Goal: Transaction & Acquisition: Subscribe to service/newsletter

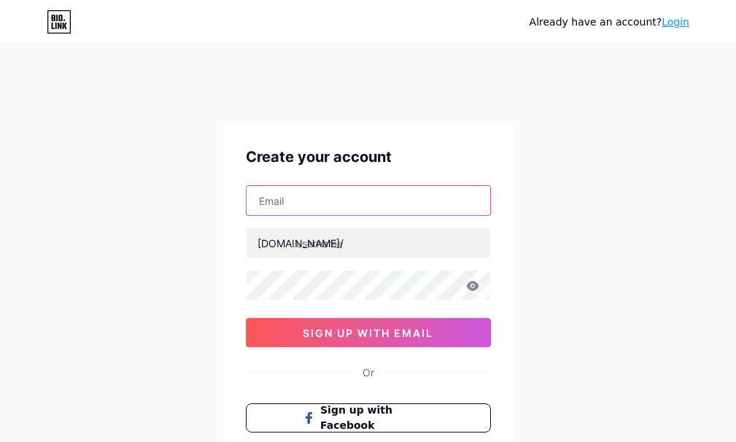
click at [311, 206] on input "text" at bounding box center [368, 200] width 244 height 29
type input "mrhandymandallas08@gmail.com"
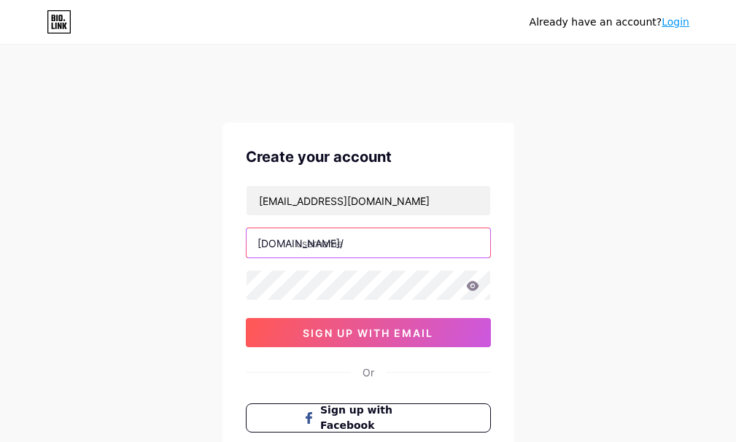
click at [327, 241] on input "text" at bounding box center [368, 242] width 244 height 29
paste input "mrhandymandallas"
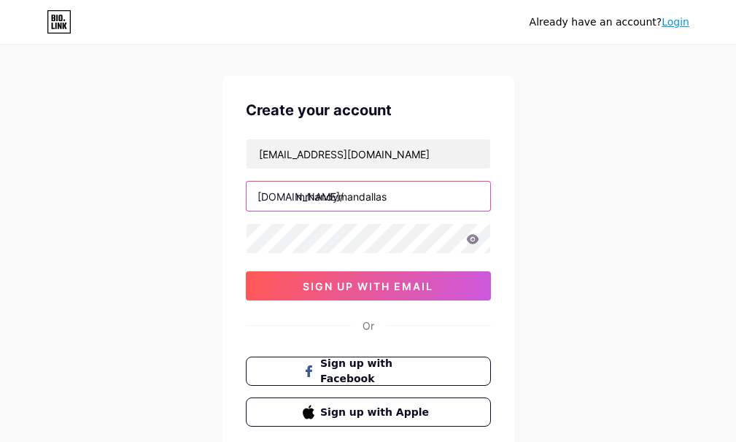
scroll to position [87, 0]
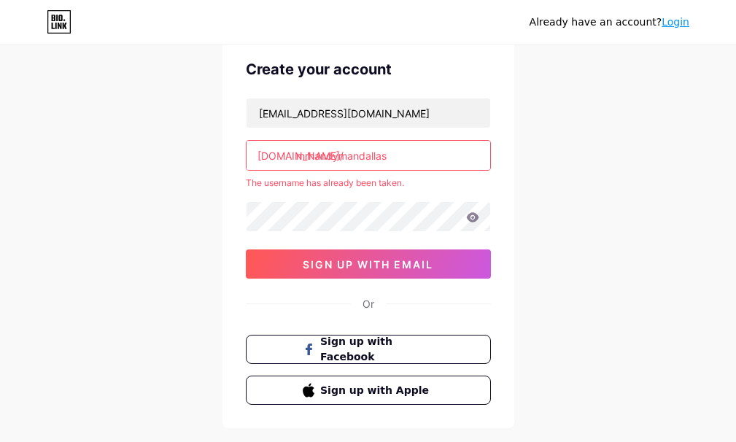
click at [402, 158] on input "mrhandymandallas" at bounding box center [368, 155] width 244 height 29
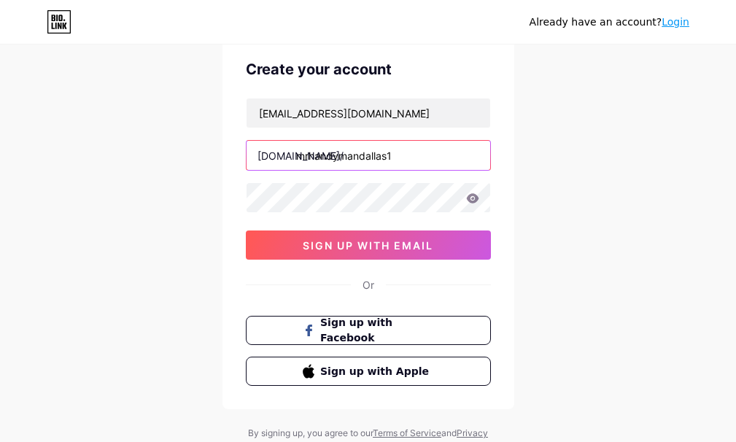
type input "mrhandymandallas1"
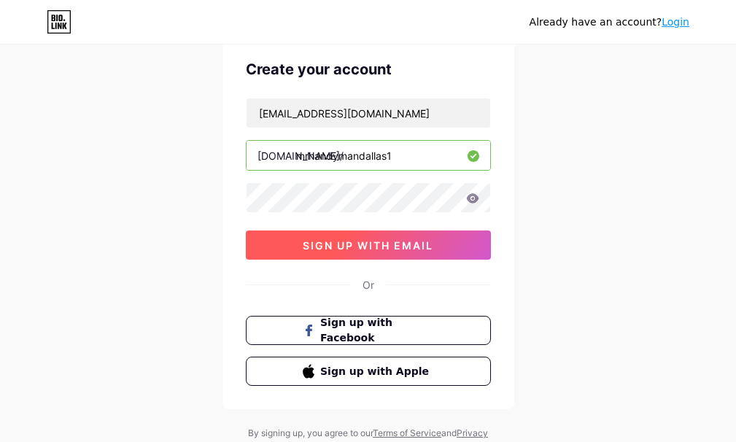
click at [368, 243] on span "sign up with email" at bounding box center [368, 245] width 131 height 12
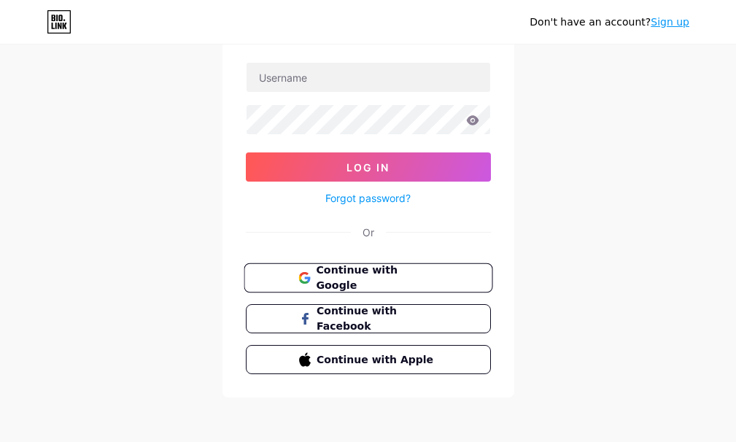
scroll to position [125, 0]
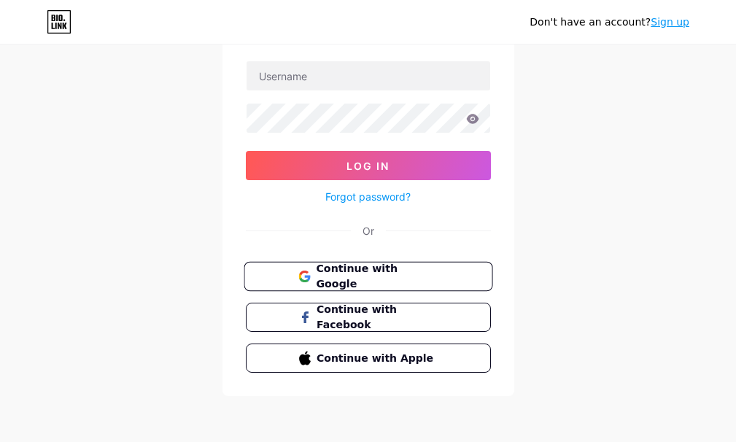
click at [397, 271] on span "Continue with Google" at bounding box center [377, 276] width 122 height 31
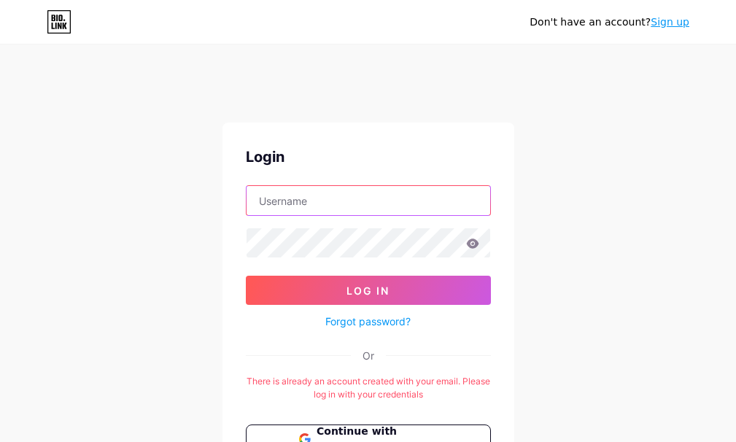
click at [327, 187] on input "text" at bounding box center [368, 200] width 244 height 29
type input "[EMAIL_ADDRESS][DOMAIN_NAME]"
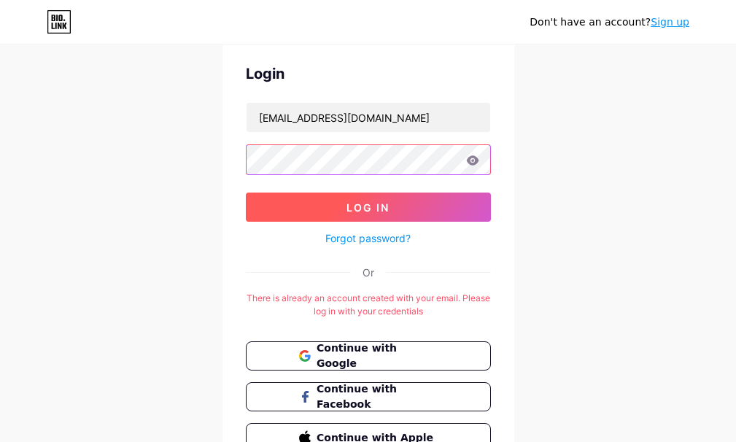
scroll to position [87, 0]
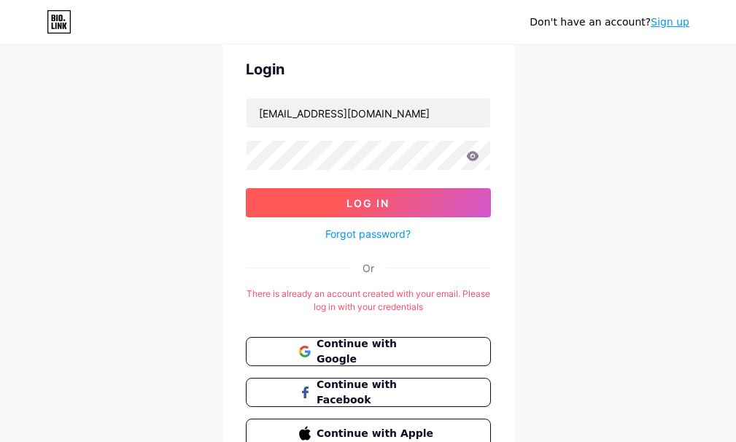
click at [340, 205] on button "Log In" at bounding box center [368, 202] width 245 height 29
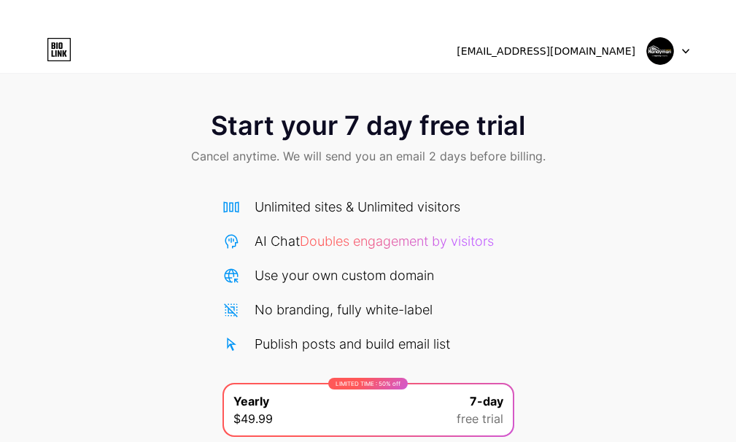
scroll to position [174, 0]
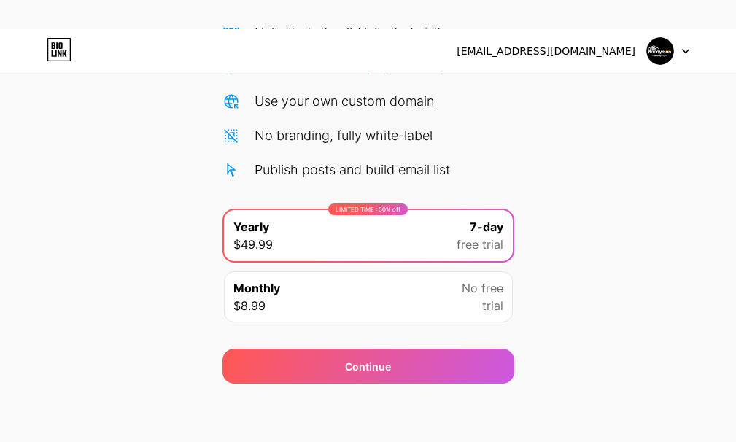
click at [389, 299] on div "Monthly $8.99 No free trial" at bounding box center [368, 296] width 289 height 51
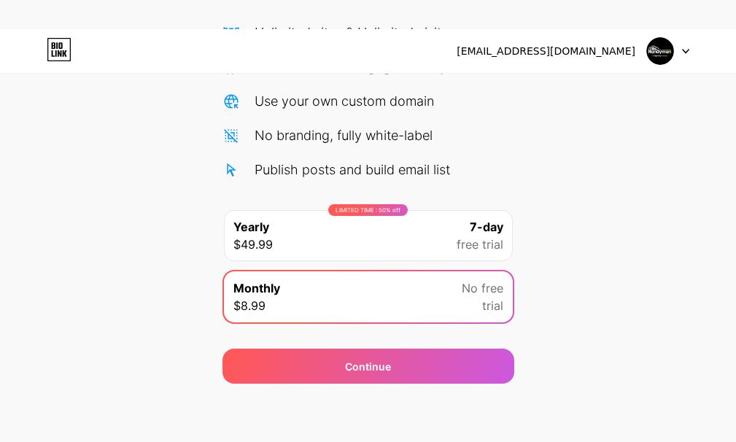
click at [682, 50] on icon at bounding box center [685, 51] width 7 height 5
click at [666, 38] on img at bounding box center [660, 51] width 28 height 28
click at [663, 41] on img at bounding box center [660, 51] width 28 height 28
click at [531, 58] on div "mrhandymandallas08@gmail.com" at bounding box center [572, 51] width 233 height 26
click at [533, 55] on div "mrhandymandallas08@gmail.com" at bounding box center [545, 51] width 179 height 15
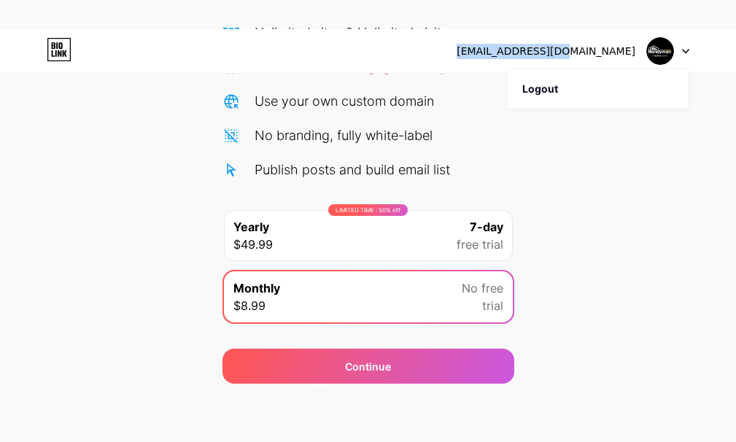
click at [533, 54] on div "mrhandymandallas08@gmail.com" at bounding box center [545, 51] width 179 height 15
click at [659, 45] on img at bounding box center [660, 51] width 28 height 28
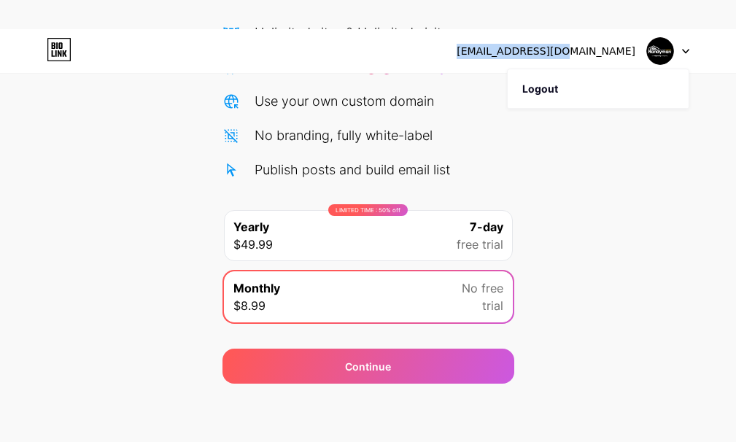
click at [61, 52] on icon at bounding box center [60, 53] width 4 height 7
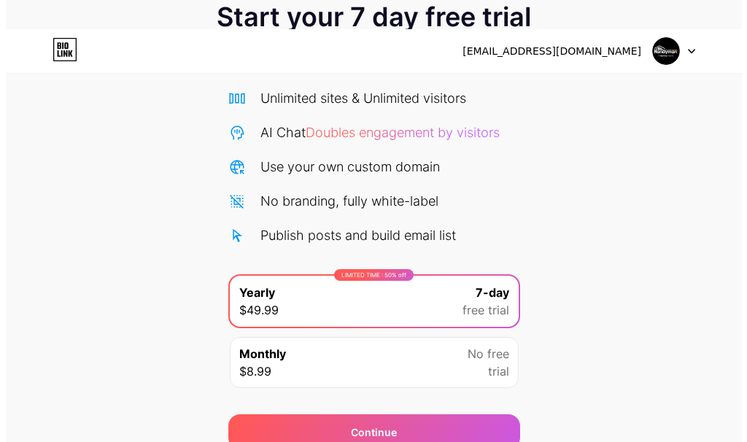
scroll to position [174, 0]
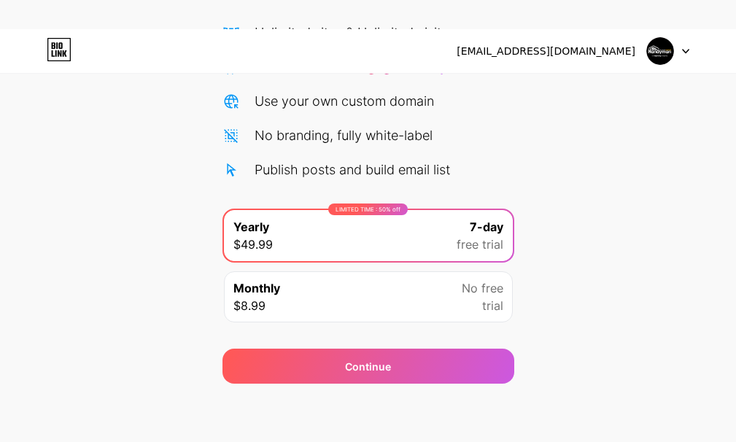
click at [604, 38] on div "mrhandymandallas08@gmail.com" at bounding box center [572, 51] width 233 height 26
click at [599, 41] on div "mrhandymandallas08@gmail.com" at bounding box center [572, 51] width 233 height 26
click at [345, 306] on div "Monthly $8.99 No free trial" at bounding box center [368, 296] width 289 height 51
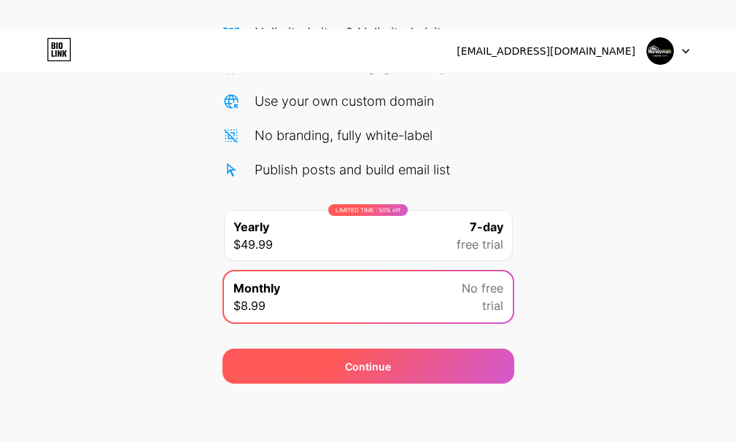
click at [436, 367] on div "Continue" at bounding box center [368, 366] width 292 height 35
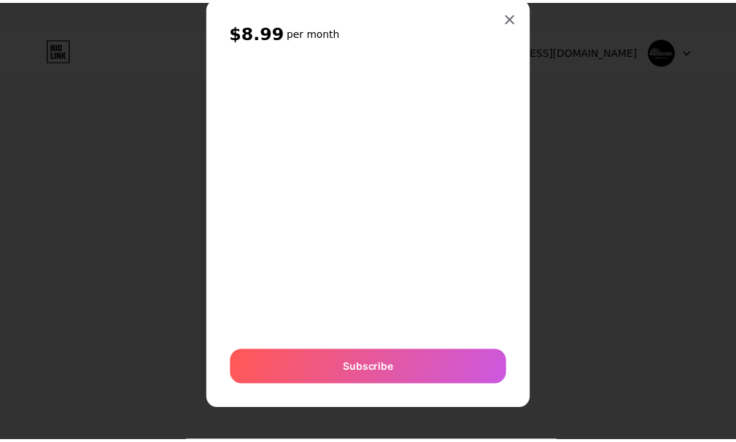
scroll to position [0, 0]
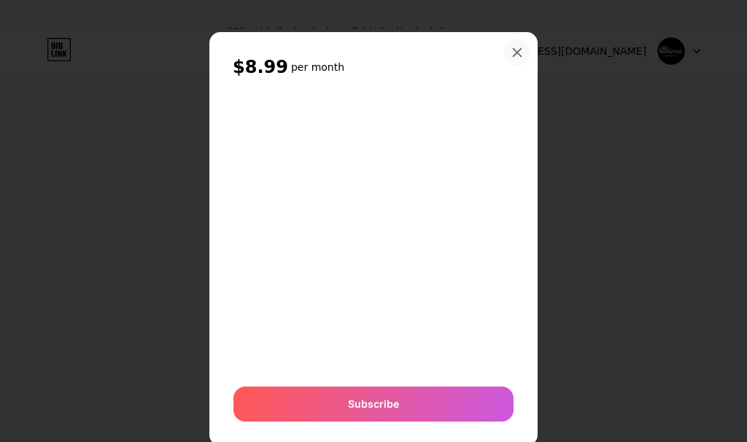
click at [510, 58] on div at bounding box center [517, 52] width 26 height 26
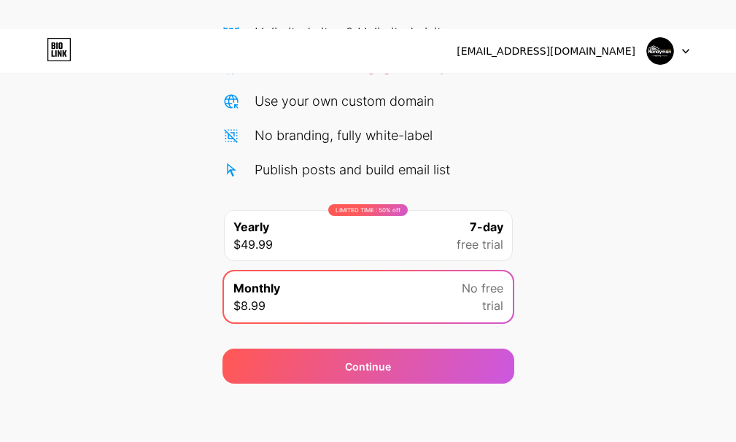
click at [450, 242] on div "LIMITED TIME : 50% off Yearly $49.99 7-day free trial" at bounding box center [368, 235] width 289 height 51
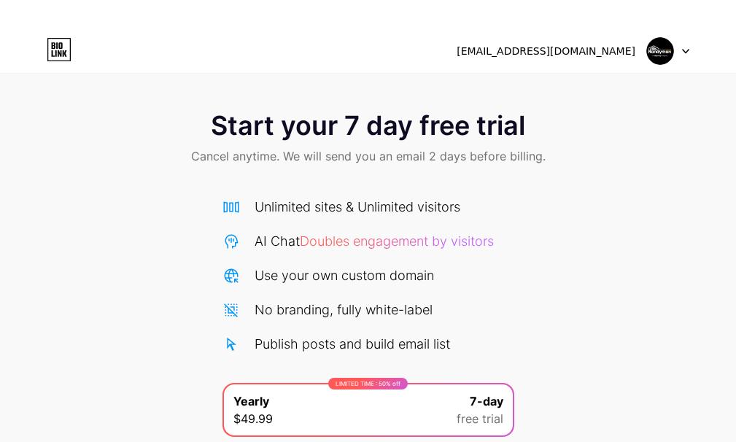
scroll to position [174, 0]
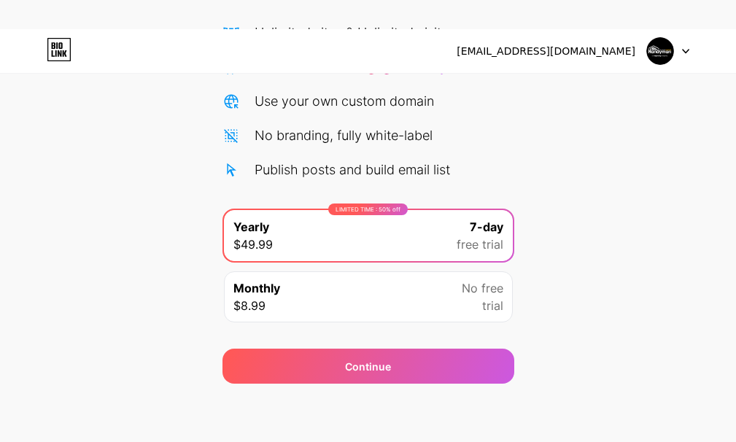
click at [661, 56] on img at bounding box center [660, 51] width 28 height 28
click at [47, 54] on icon at bounding box center [59, 49] width 25 height 23
